Goal: Task Accomplishment & Management: Complete application form

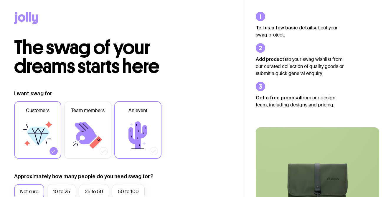
click at [129, 125] on icon at bounding box center [137, 135] width 35 height 35
click at [0, 0] on input "An event" at bounding box center [0, 0] width 0 height 0
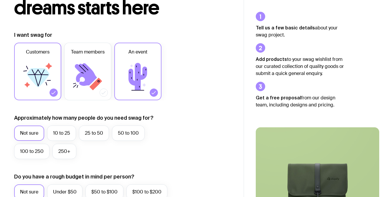
scroll to position [66, 0]
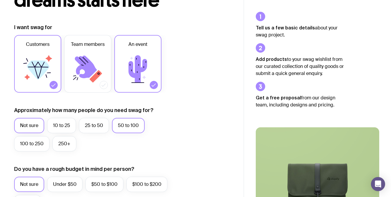
click at [134, 124] on label "50 to 100" at bounding box center [128, 125] width 33 height 15
click at [0, 0] on input "50 to 100" at bounding box center [0, 0] width 0 height 0
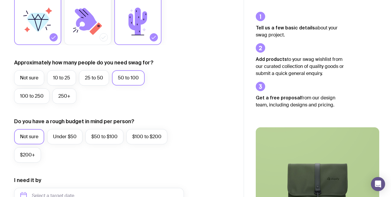
scroll to position [126, 0]
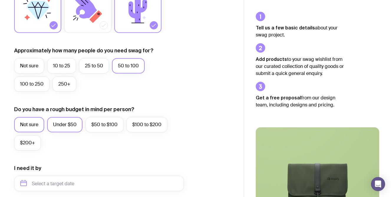
click at [67, 123] on label "Under $50" at bounding box center [64, 124] width 35 height 15
click at [0, 0] on input "Under $50" at bounding box center [0, 0] width 0 height 0
click at [31, 124] on label "Not sure" at bounding box center [29, 124] width 30 height 15
click at [0, 0] on input "Not sure" at bounding box center [0, 0] width 0 height 0
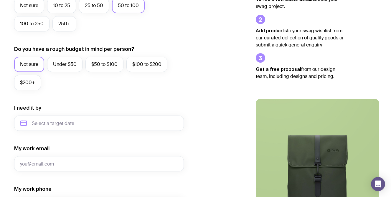
scroll to position [187, 0]
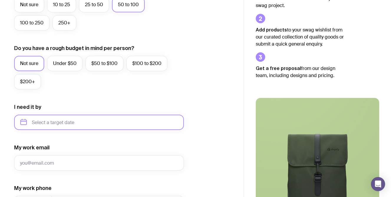
click at [105, 122] on input "text" at bounding box center [99, 122] width 170 height 15
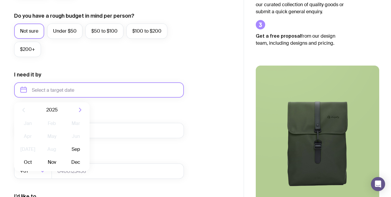
scroll to position [225, 0]
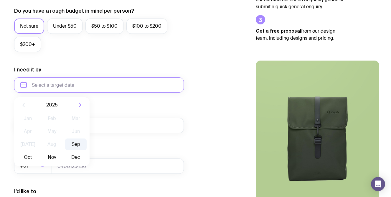
click at [39, 152] on button "Sep" at bounding box center [27, 158] width 21 height 12
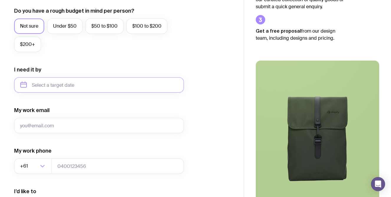
type input "[DATE]"
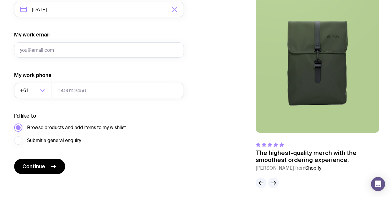
scroll to position [303, 0]
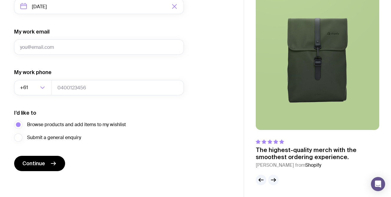
click at [273, 178] on icon "button" at bounding box center [273, 180] width 7 height 7
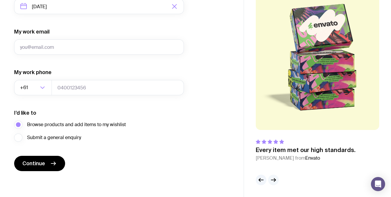
click at [273, 178] on icon "button" at bounding box center [273, 180] width 7 height 7
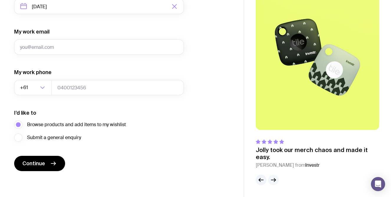
click at [273, 178] on icon "button" at bounding box center [273, 180] width 7 height 7
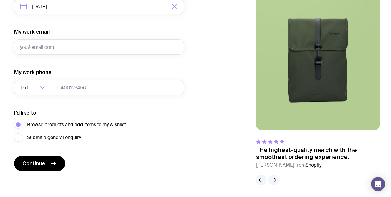
click at [273, 178] on icon "button" at bounding box center [273, 180] width 7 height 7
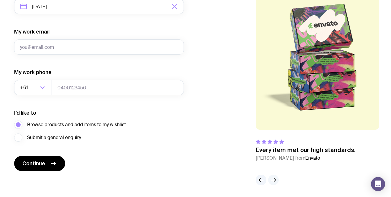
click at [273, 178] on icon "button" at bounding box center [273, 180] width 7 height 7
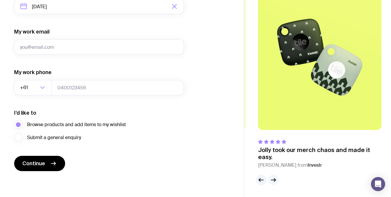
click at [273, 178] on icon "button" at bounding box center [273, 180] width 7 height 7
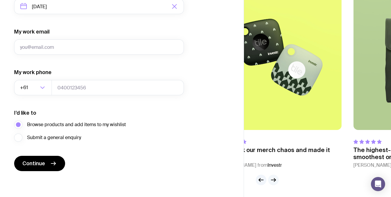
click at [273, 178] on icon "button" at bounding box center [273, 180] width 7 height 7
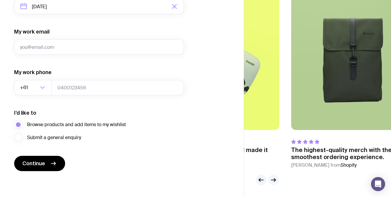
click at [273, 178] on icon "button" at bounding box center [273, 180] width 7 height 7
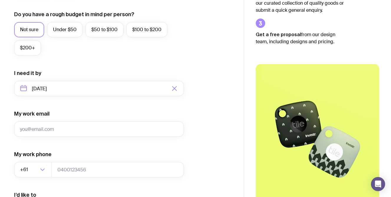
scroll to position [252, 0]
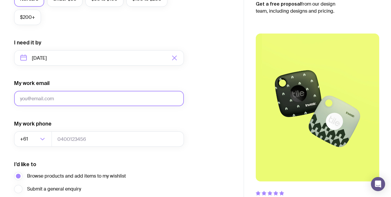
click at [51, 94] on input "My work email" at bounding box center [99, 98] width 170 height 15
type input "[EMAIL_ADDRESS][PERSON_NAME][DOMAIN_NAME]"
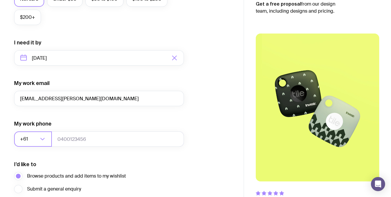
click at [31, 139] on input "Search for option" at bounding box center [33, 139] width 9 height 15
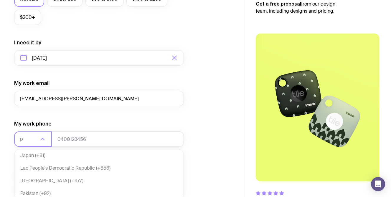
scroll to position [0, 0]
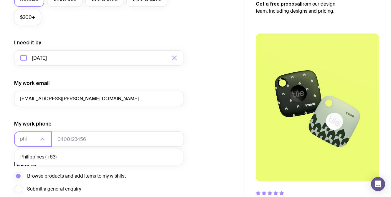
click at [34, 157] on li "Philippines (+63)" at bounding box center [98, 157] width 169 height 13
type input "phi"
click at [84, 137] on input "tel" at bounding box center [118, 139] width 132 height 15
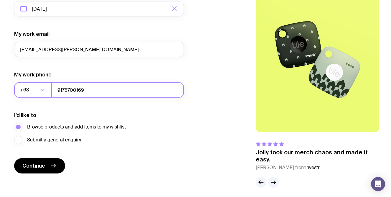
scroll to position [303, 0]
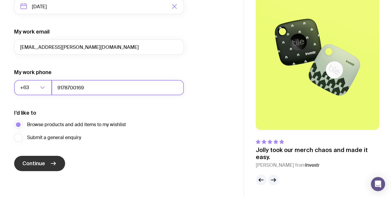
type input "9178700169"
click at [39, 165] on span "Continue" at bounding box center [33, 163] width 23 height 7
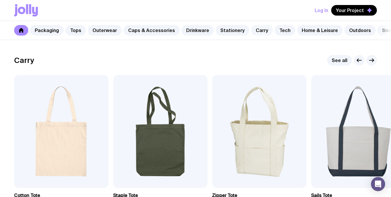
click at [256, 29] on link "Carry" at bounding box center [262, 30] width 22 height 11
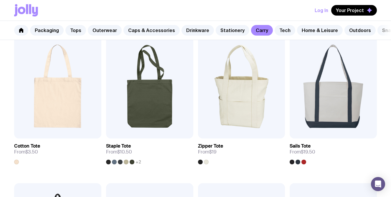
scroll to position [118, 0]
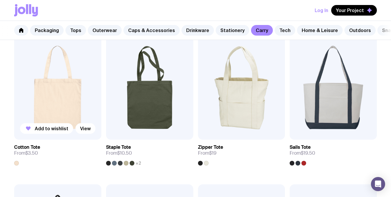
click at [59, 99] on img at bounding box center [57, 87] width 87 height 105
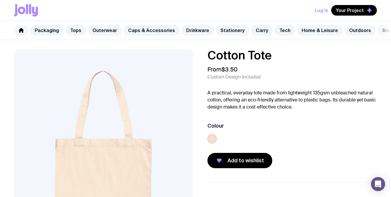
scroll to position [47, 0]
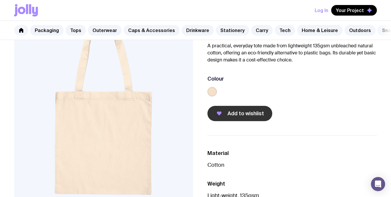
click at [243, 115] on span "Add to wishlist" at bounding box center [245, 113] width 37 height 7
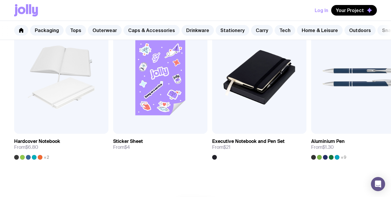
scroll to position [0, 0]
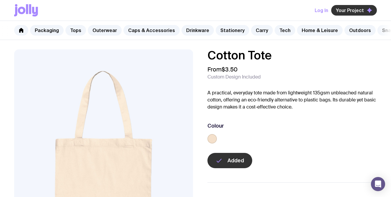
click at [345, 11] on span "Your Project" at bounding box center [350, 10] width 28 height 6
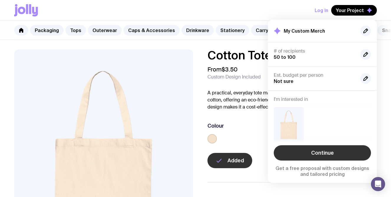
click at [330, 152] on link "Continue" at bounding box center [322, 152] width 97 height 15
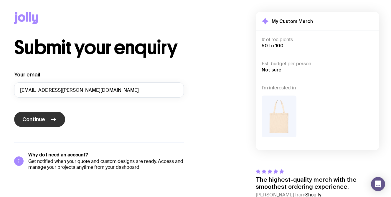
click at [42, 117] on span "Continue" at bounding box center [33, 119] width 23 height 7
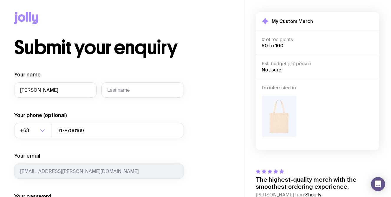
type input "[PERSON_NAME]"
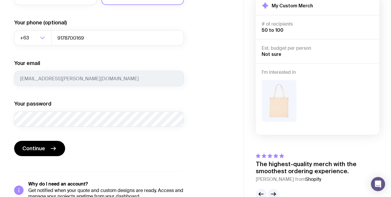
scroll to position [95, 0]
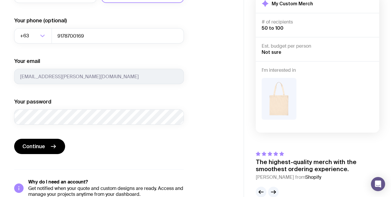
type input "[PERSON_NAME]"
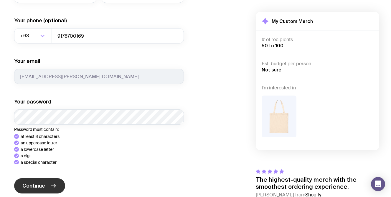
click at [47, 188] on div "Your name [PERSON_NAME] Your phone (optional) +63 Loading... 9178700169 Your em…" at bounding box center [99, 106] width 170 height 261
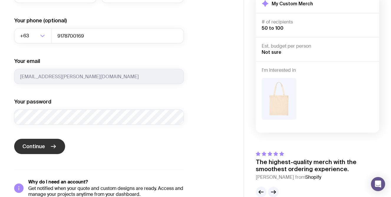
click at [48, 146] on button "Continue" at bounding box center [39, 146] width 51 height 15
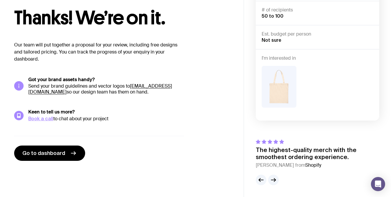
scroll to position [29, 0]
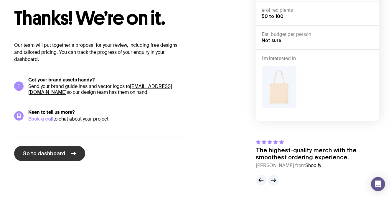
click at [49, 153] on span "Go to dashboard" at bounding box center [43, 153] width 43 height 7
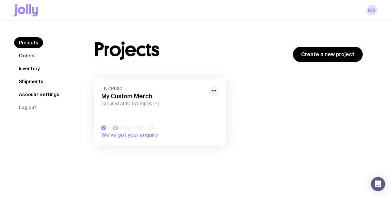
scroll to position [21, 0]
